Goal: Task Accomplishment & Management: Manage account settings

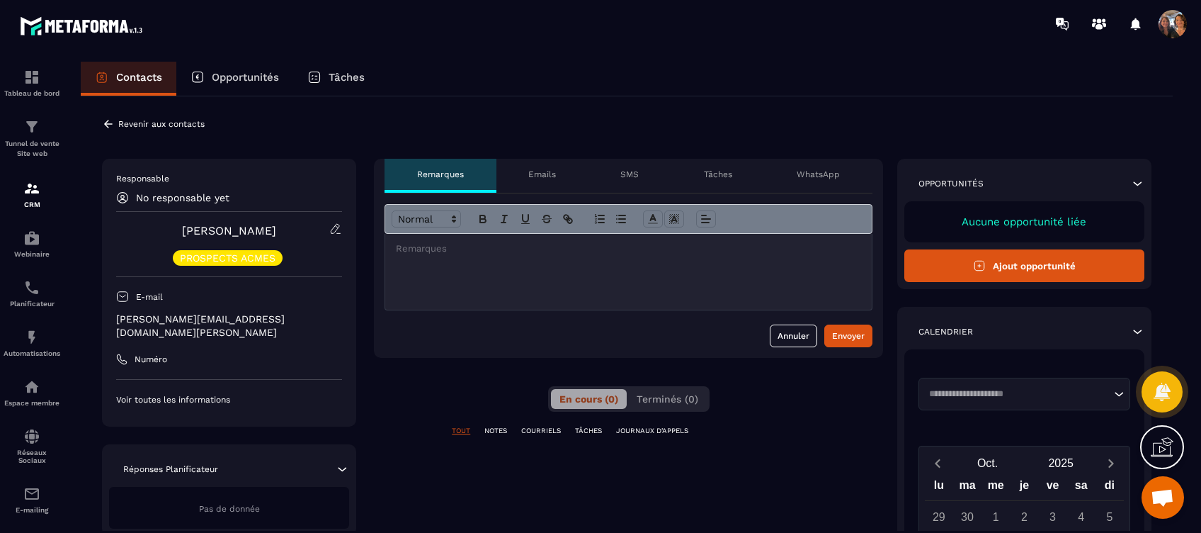
scroll to position [2646, 0]
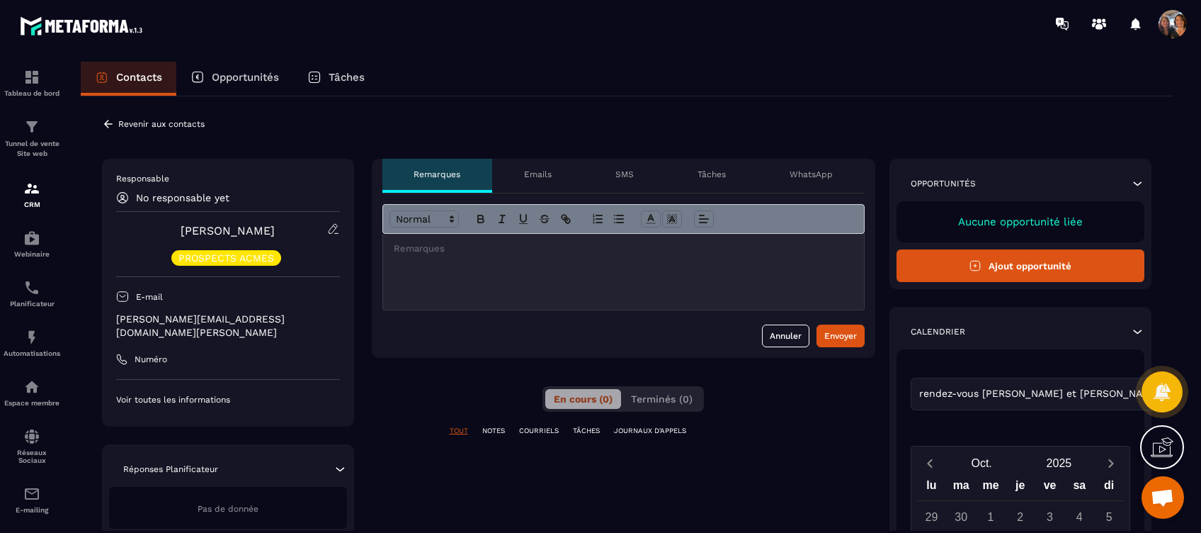
click at [104, 122] on icon at bounding box center [108, 124] width 13 height 13
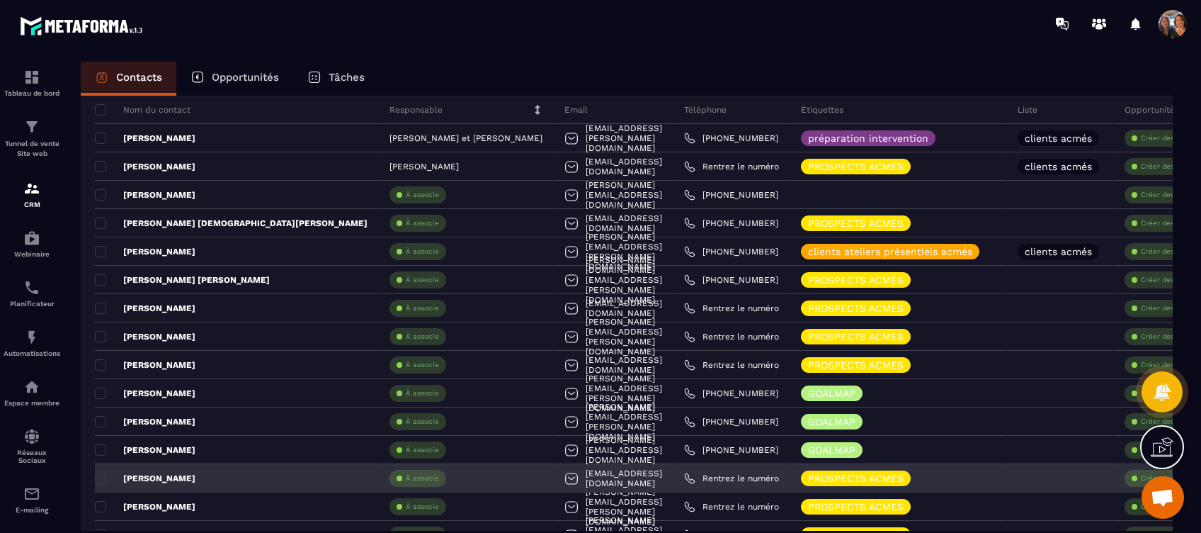
scroll to position [188, 0]
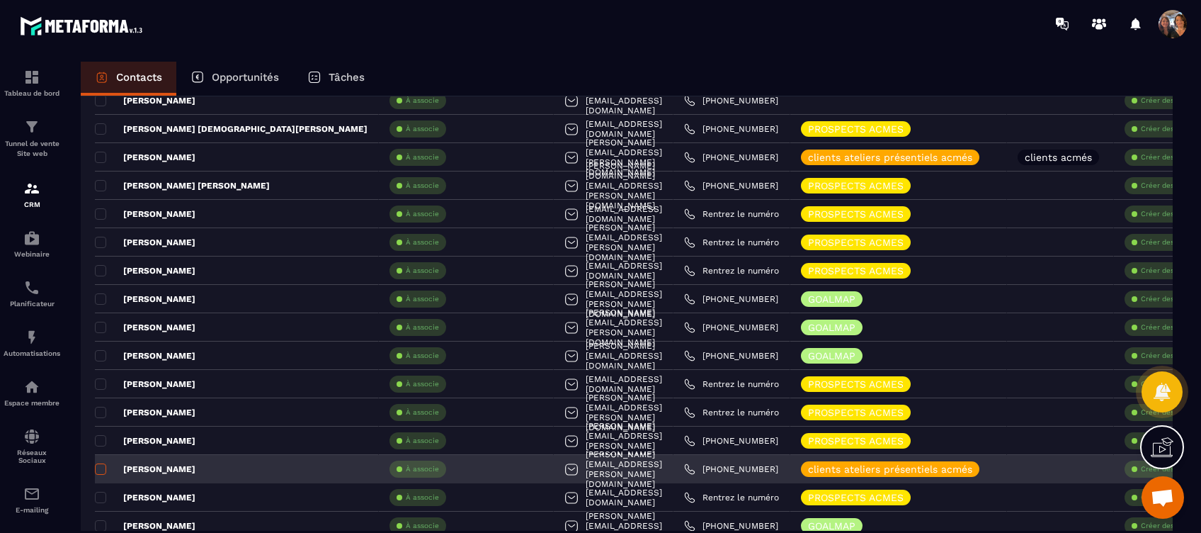
click at [101, 466] on span at bounding box center [100, 468] width 11 height 11
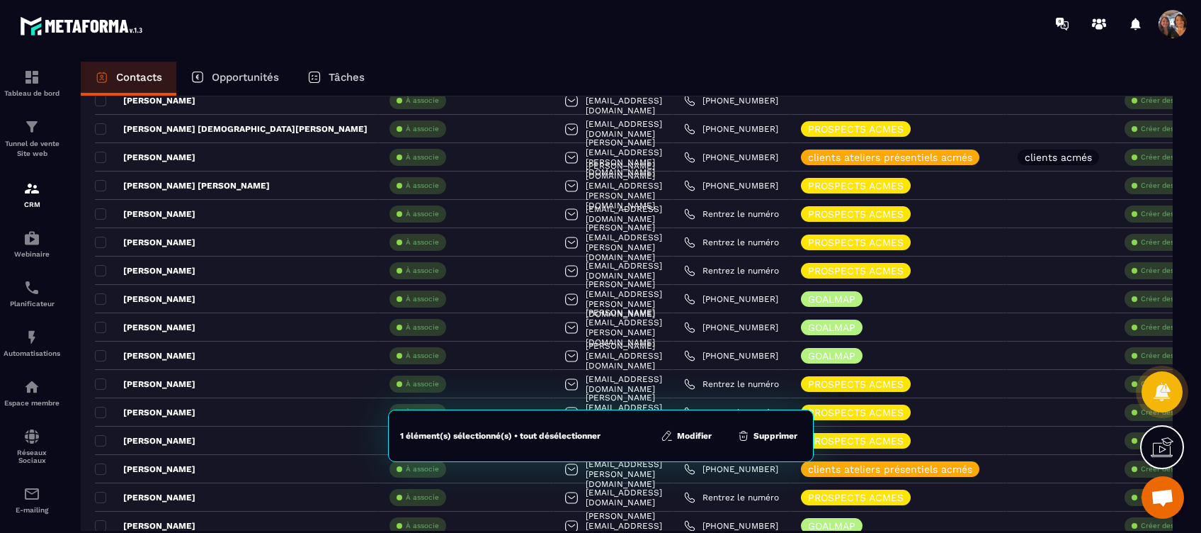
click at [684, 432] on button "Modifier" at bounding box center [687, 436] width 60 height 14
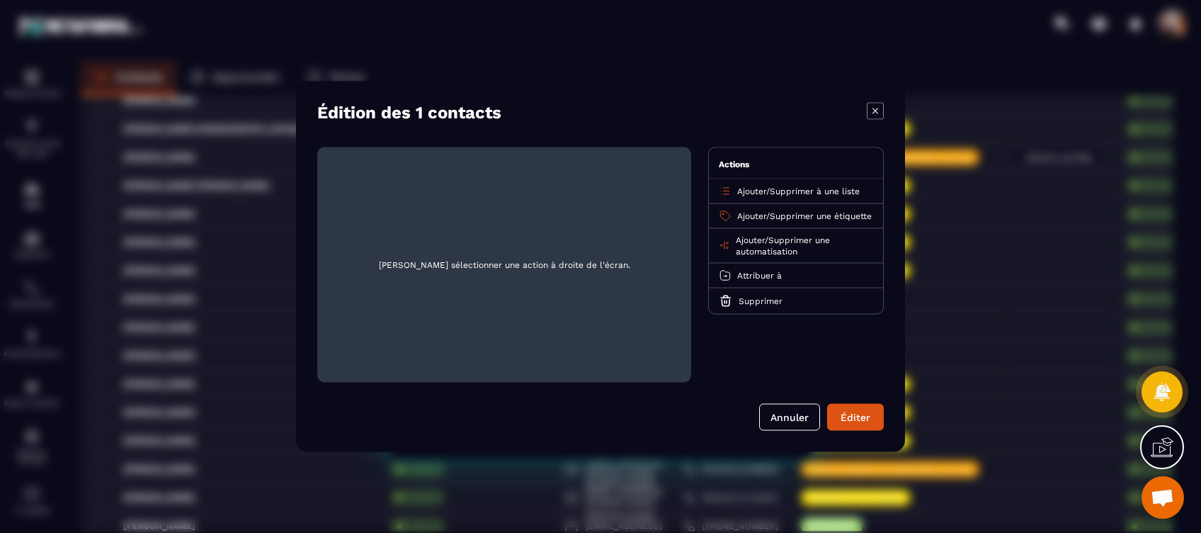
click at [758, 187] on span "Ajouter" at bounding box center [751, 191] width 29 height 10
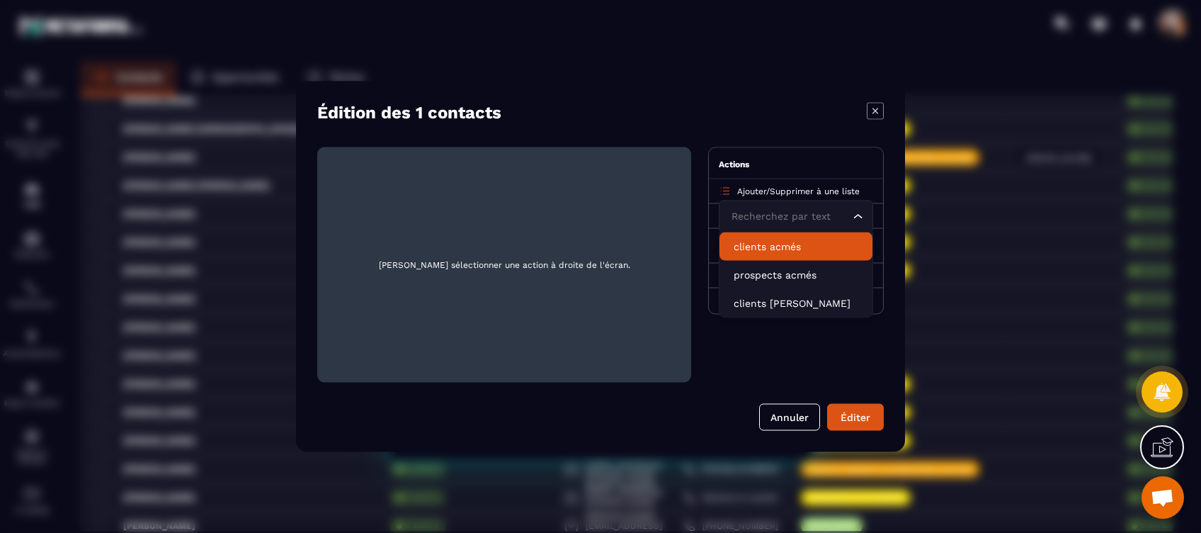
click at [769, 246] on p "clients acmés" at bounding box center [796, 246] width 125 height 14
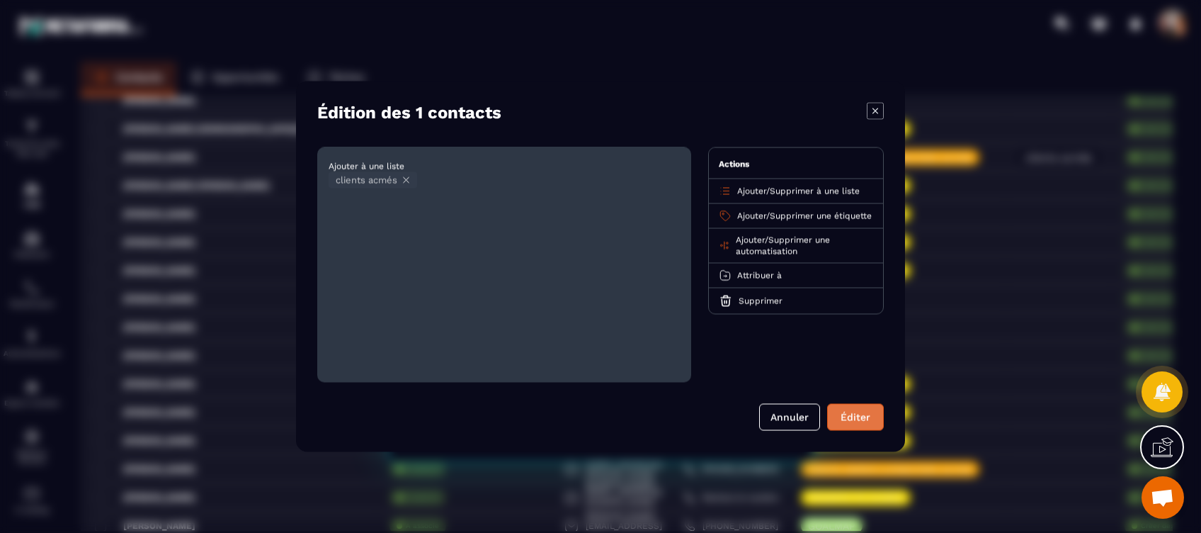
click at [850, 419] on button "Éditer" at bounding box center [855, 417] width 57 height 27
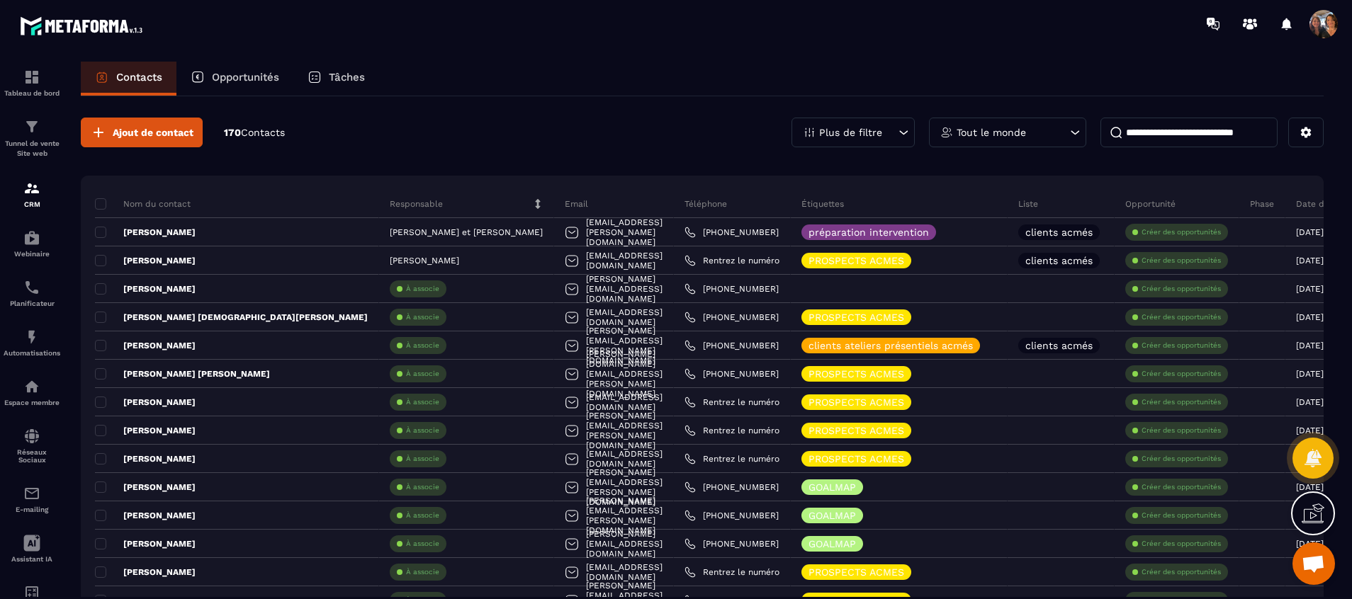
scroll to position [2240, 0]
drag, startPoint x: 1155, startPoint y: 0, endPoint x: 730, endPoint y: 77, distance: 432.0
click at [730, 77] on div "Contacts Opportunités Tâches" at bounding box center [702, 79] width 1242 height 34
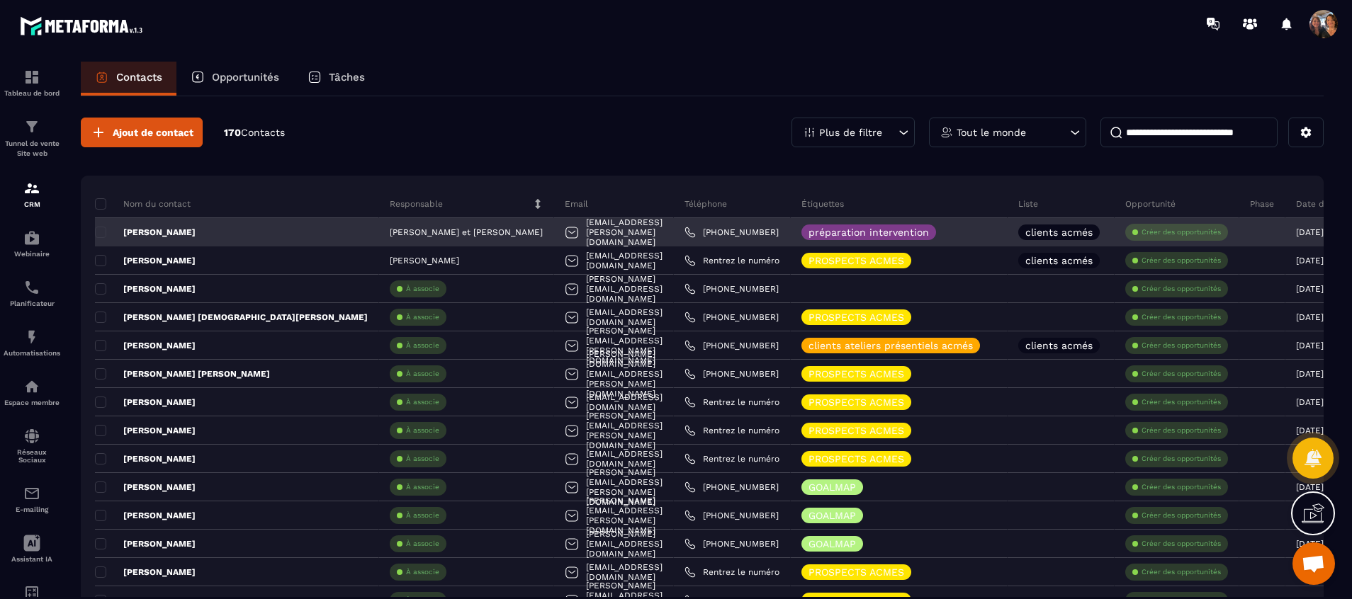
click at [155, 234] on p "[PERSON_NAME]" at bounding box center [145, 232] width 101 height 11
